Goal: Task Accomplishment & Management: Manage account settings

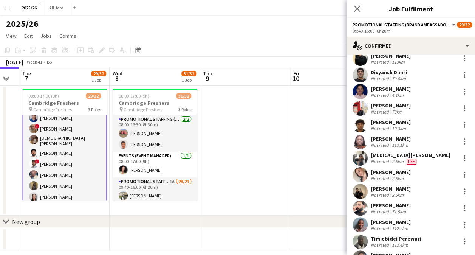
scroll to position [324, 0]
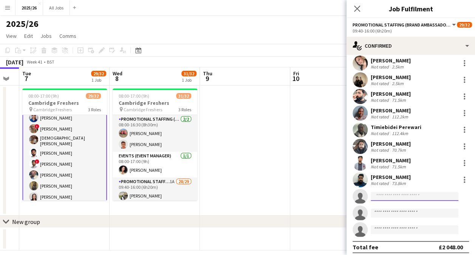
click at [406, 193] on input at bounding box center [415, 196] width 88 height 9
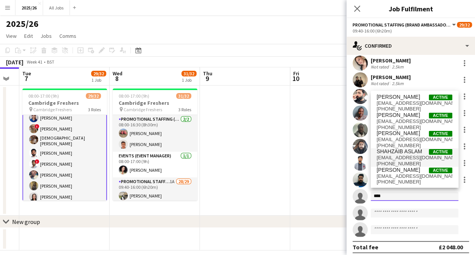
type input "****"
click at [406, 155] on span "[EMAIL_ADDRESS][DOMAIN_NAME]" at bounding box center [415, 157] width 76 height 6
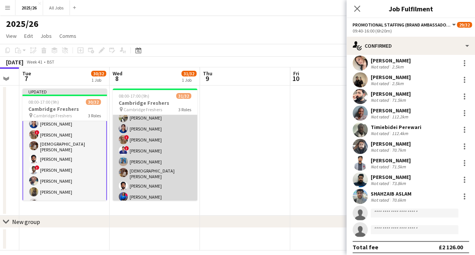
scroll to position [77, 0]
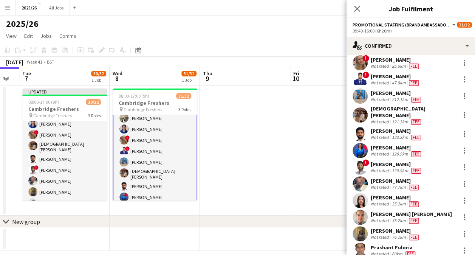
scroll to position [23, 0]
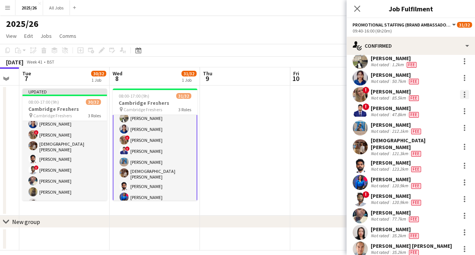
click at [460, 93] on div at bounding box center [464, 94] width 9 height 9
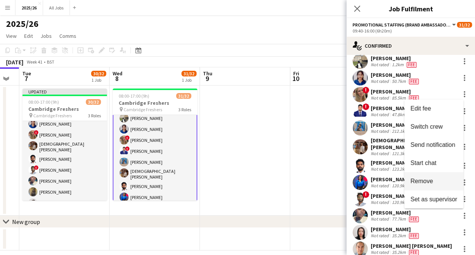
click at [437, 175] on button "Remove" at bounding box center [433, 181] width 59 height 18
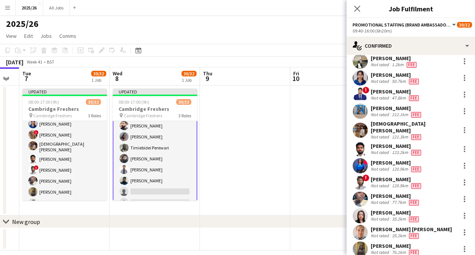
click at [157, 184] on app-card-role "Promotional Staffing (Brand Ambassadors) 1A 27/29 09:40-16:00 (6h20m) [PERSON_N…" at bounding box center [155, 40] width 85 height 341
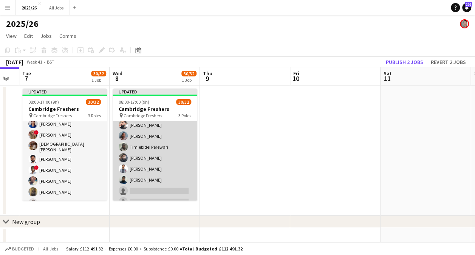
scroll to position [313, 0]
click at [159, 185] on app-card-role "Promotional Staffing (Brand Ambassadors) 1A 27/29 09:40-16:00 (6h20m) [PERSON_N…" at bounding box center [155, 39] width 85 height 339
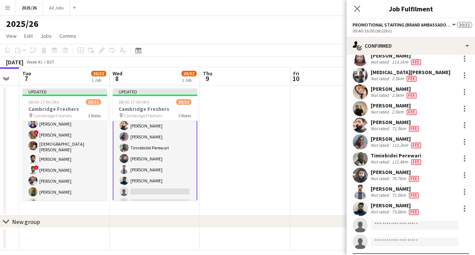
scroll to position [314, 0]
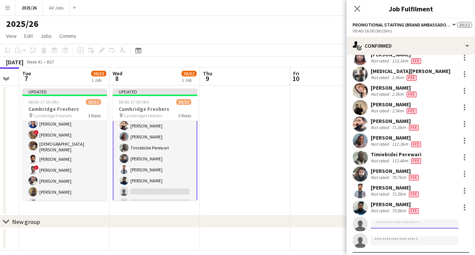
click at [391, 221] on input at bounding box center [415, 223] width 88 height 9
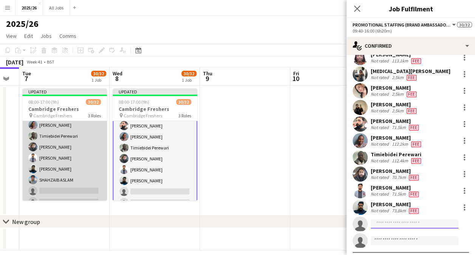
scroll to position [315, 0]
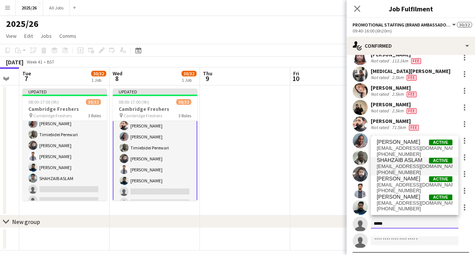
type input "*****"
click at [409, 168] on span "[EMAIL_ADDRESS][DOMAIN_NAME]" at bounding box center [415, 166] width 76 height 6
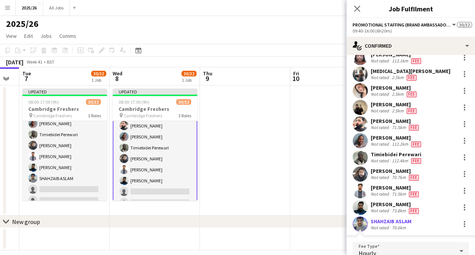
scroll to position [424, 0]
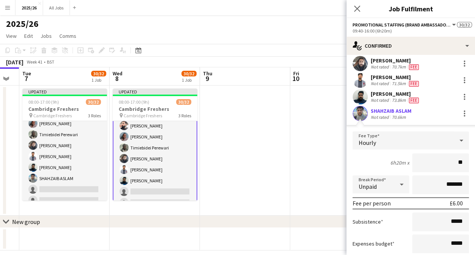
type input "***"
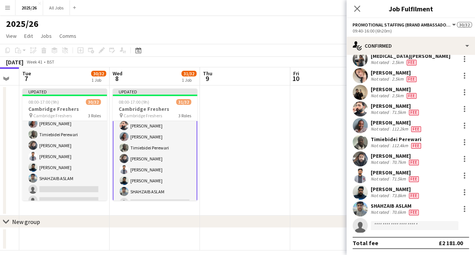
scroll to position [324, 0]
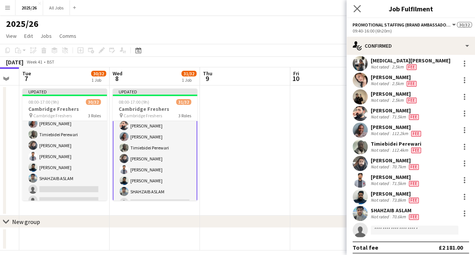
click at [356, 13] on app-icon "Close pop-in" at bounding box center [357, 8] width 11 height 11
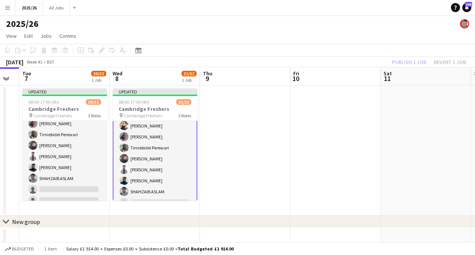
click at [405, 65] on div "Publish 1 job Revert 1 job" at bounding box center [429, 62] width 92 height 10
click at [405, 65] on button "Publish 1 job" at bounding box center [409, 62] width 40 height 10
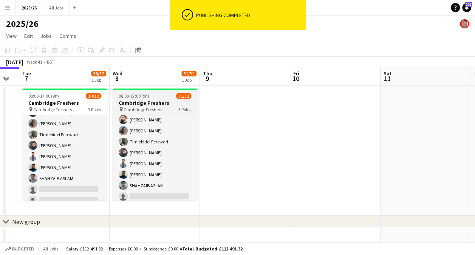
scroll to position [309, 0]
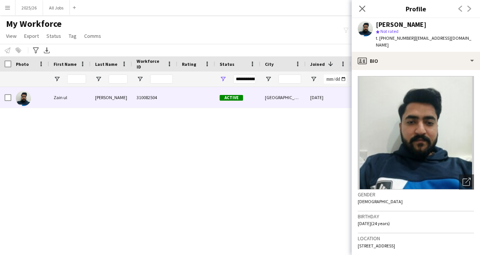
scroll to position [205, 0]
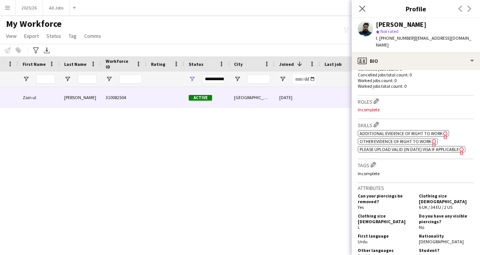
click at [125, 32] on div "My Workforce View Views Default view New view Update view Delete view Edit name…" at bounding box center [240, 31] width 480 height 26
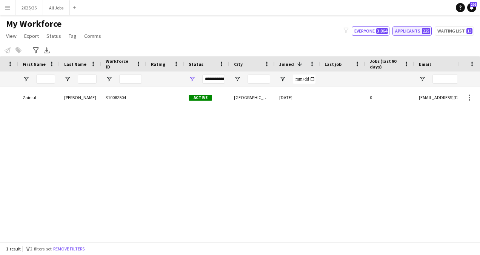
click at [419, 29] on button "Applicants 225" at bounding box center [412, 30] width 39 height 9
type input "**********"
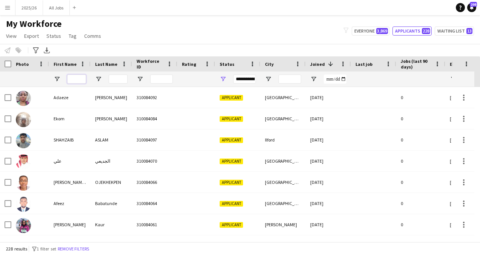
click at [77, 82] on input "First Name Filter Input" at bounding box center [76, 78] width 19 height 9
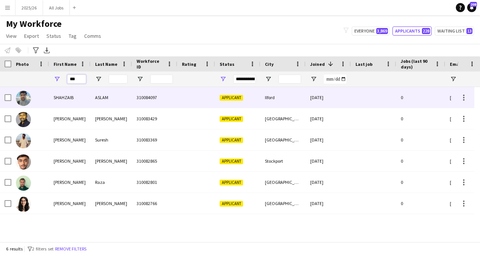
type input "***"
click at [140, 95] on div "310084097" at bounding box center [154, 97] width 45 height 21
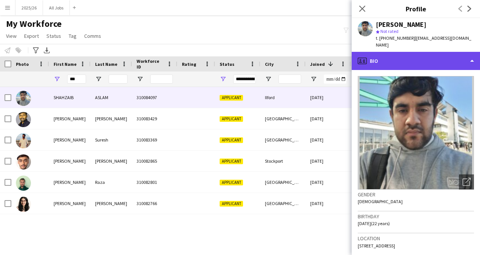
click at [394, 52] on div "profile Bio" at bounding box center [416, 61] width 128 height 18
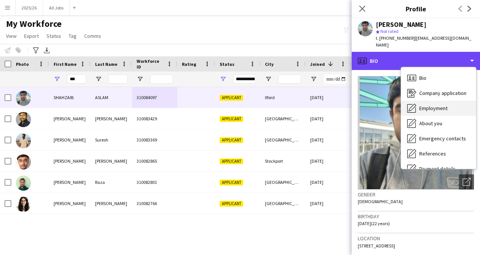
scroll to position [73, 0]
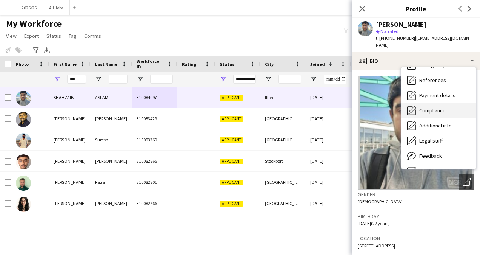
click at [444, 103] on div "Compliance Compliance" at bounding box center [439, 110] width 75 height 15
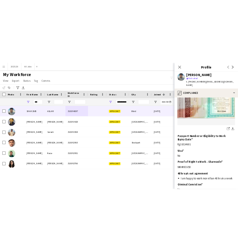
scroll to position [124, 0]
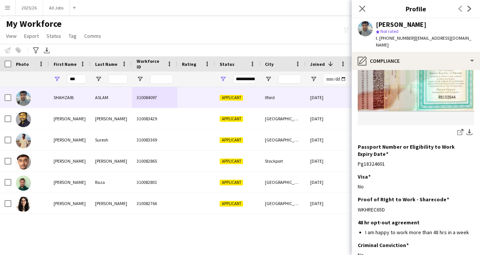
drag, startPoint x: 389, startPoint y: 199, endPoint x: 357, endPoint y: 193, distance: 33.1
click at [357, 193] on app-section-data-types "Nationality Edit this field Pakistani Permission to Work in the UK Edit this fi…" at bounding box center [416, 162] width 128 height 185
copy div "WKHREC65D"
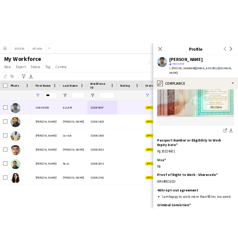
scroll to position [108, 0]
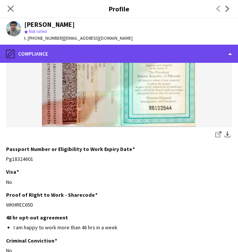
click at [152, 55] on div "pencil4 Compliance" at bounding box center [119, 54] width 238 height 18
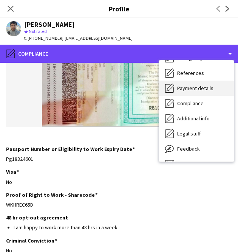
scroll to position [0, 0]
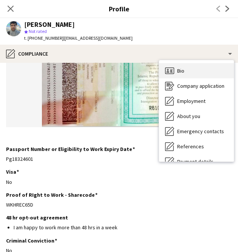
click at [182, 74] on span "Bio" at bounding box center [180, 70] width 7 height 7
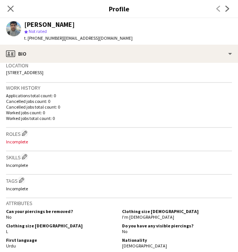
scroll to position [165, 0]
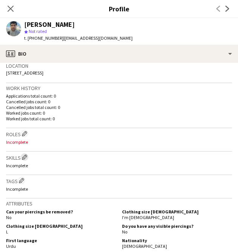
click at [26, 159] on app-icon "Edit crew company skills" at bounding box center [24, 156] width 5 height 5
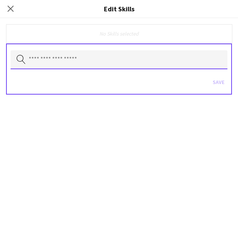
click at [82, 53] on input "text" at bounding box center [119, 59] width 217 height 19
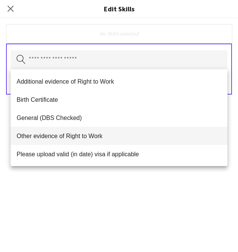
click at [79, 130] on mat-option "Other evidence of Right to Work" at bounding box center [119, 136] width 217 height 18
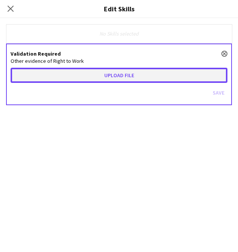
click at [91, 76] on button "Upload file" at bounding box center [119, 75] width 217 height 15
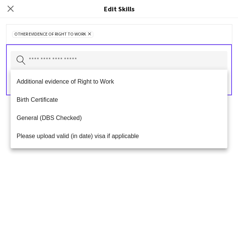
click at [191, 188] on div "Other evidence of Right to Work Remove Search by skill name Save" at bounding box center [119, 134] width 238 height 233
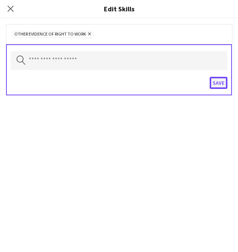
click at [215, 85] on button "Save" at bounding box center [219, 83] width 18 height 12
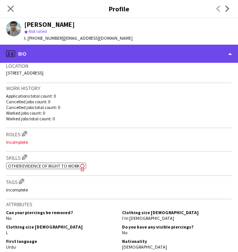
click at [182, 60] on div "profile Bio" at bounding box center [119, 54] width 238 height 18
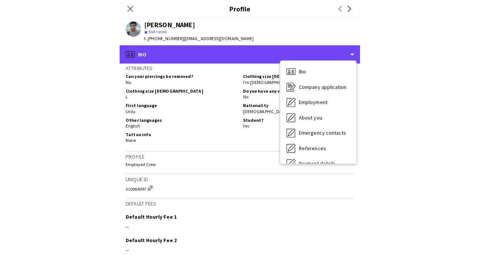
scroll to position [302, 0]
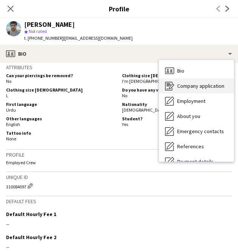
click at [209, 90] on div "Company application Company application" at bounding box center [196, 85] width 75 height 15
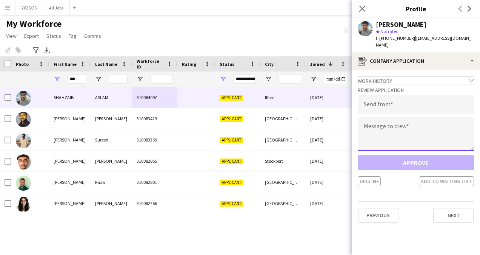
click at [377, 121] on textarea at bounding box center [416, 134] width 116 height 34
paste textarea "**********"
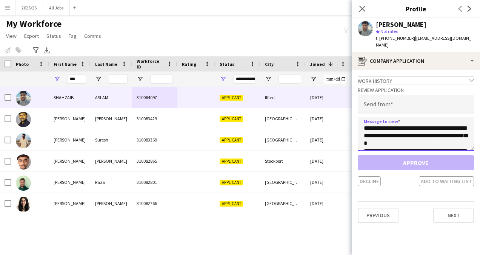
scroll to position [148, 0]
type textarea "**********"
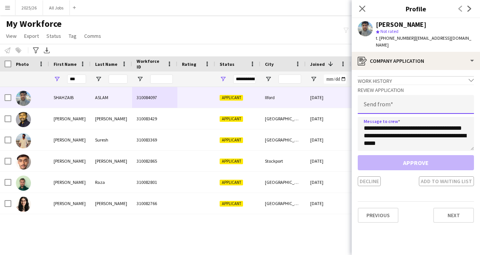
click at [408, 95] on input "email" at bounding box center [416, 104] width 116 height 19
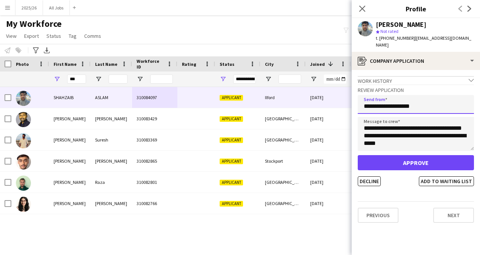
type input "**********"
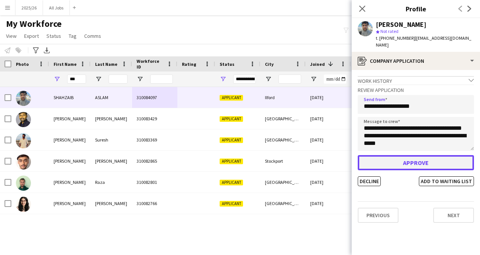
click at [410, 155] on button "Approve" at bounding box center [416, 162] width 116 height 15
